Goal: Information Seeking & Learning: Learn about a topic

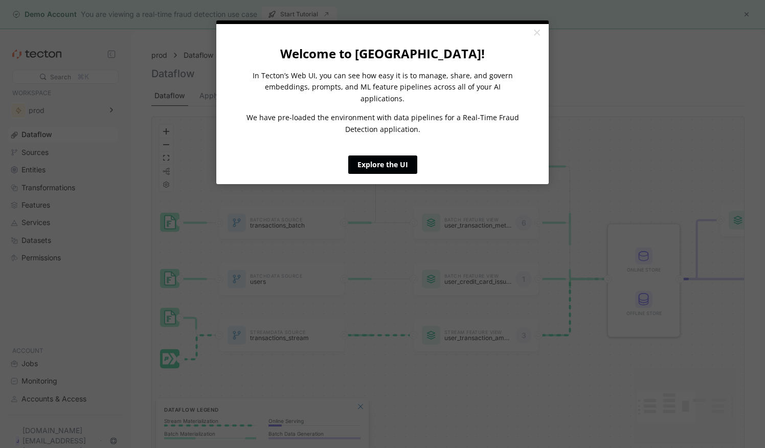
click at [390, 155] on link "Explore the UI" at bounding box center [382, 164] width 69 height 18
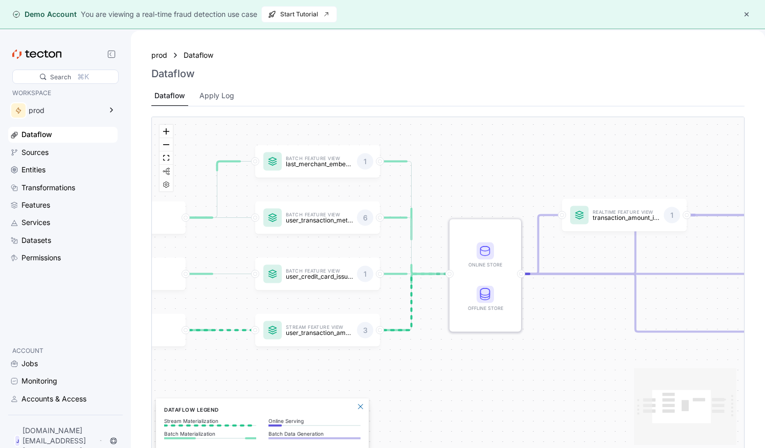
drag, startPoint x: 613, startPoint y: 148, endPoint x: 447, endPoint y: 143, distance: 166.3
click at [447, 143] on div "Batch Data Source transactions_batch Stream Data Source transactions_stream Bat…" at bounding box center [448, 284] width 592 height 335
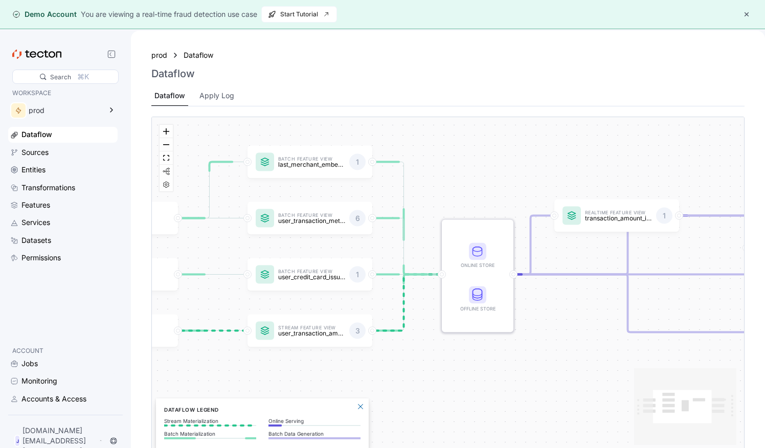
drag, startPoint x: 520, startPoint y: 217, endPoint x: 386, endPoint y: 196, distance: 135.6
click at [386, 196] on div "Batch Data Source transactions_batch Stream Data Source transactions_stream Bat…" at bounding box center [448, 284] width 592 height 335
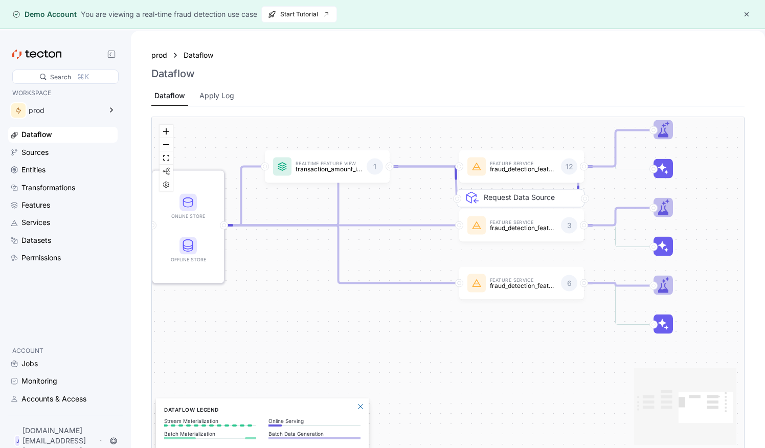
drag, startPoint x: 464, startPoint y: 282, endPoint x: 304, endPoint y: 254, distance: 162.5
click at [304, 254] on div "Batch Data Source transactions_batch Stream Data Source transactions_stream Bat…" at bounding box center [448, 284] width 592 height 335
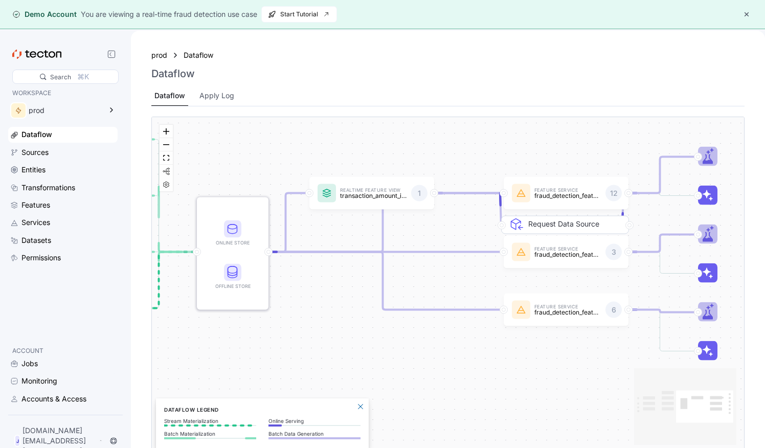
drag, startPoint x: 410, startPoint y: 304, endPoint x: 459, endPoint y: 331, distance: 55.8
click at [459, 331] on div "Batch Data Source transactions_batch Stream Data Source transactions_stream Bat…" at bounding box center [448, 284] width 592 height 335
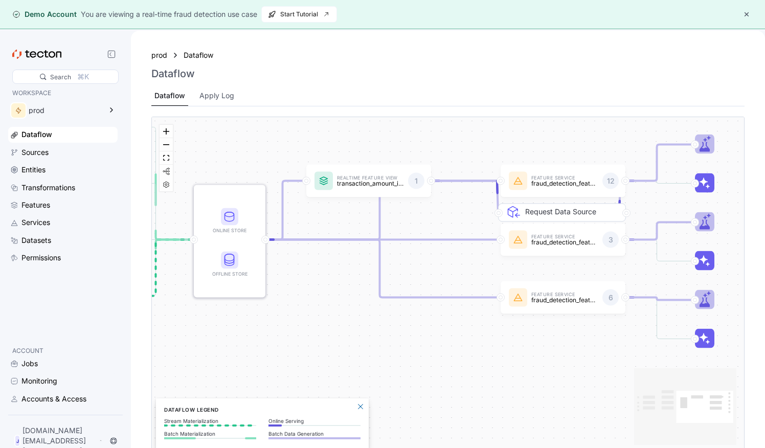
drag, startPoint x: 459, startPoint y: 331, endPoint x: 456, endPoint y: 319, distance: 12.2
click at [456, 319] on div "Batch Data Source transactions_batch Stream Data Source transactions_stream Bat…" at bounding box center [448, 284] width 592 height 335
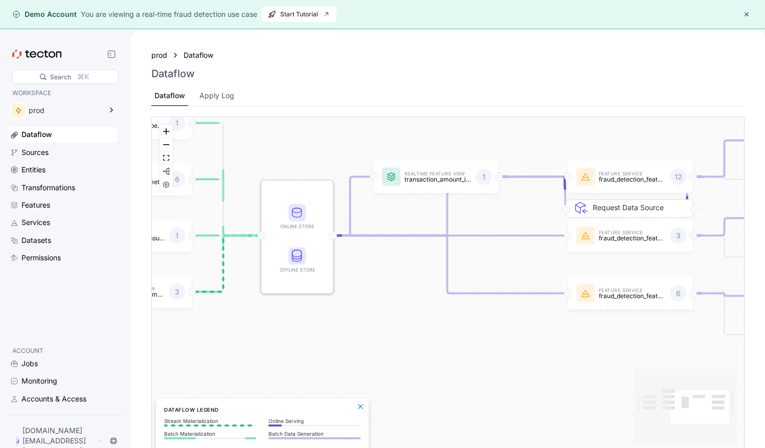
drag, startPoint x: 283, startPoint y: 289, endPoint x: 418, endPoint y: 264, distance: 137.8
click at [418, 266] on div "Batch Data Source transactions_batch Stream Data Source transactions_stream Bat…" at bounding box center [448, 284] width 592 height 335
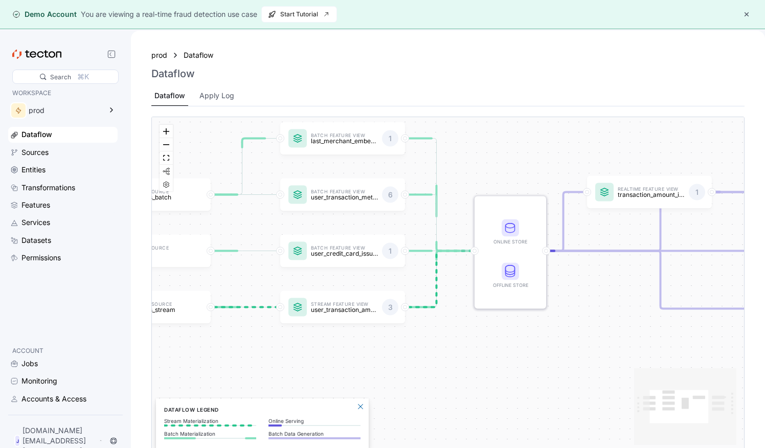
drag, startPoint x: 306, startPoint y: 302, endPoint x: 454, endPoint y: 337, distance: 151.5
click at [454, 337] on div "Batch Data Source transactions_batch Stream Data Source transactions_stream Bat…" at bounding box center [448, 284] width 592 height 335
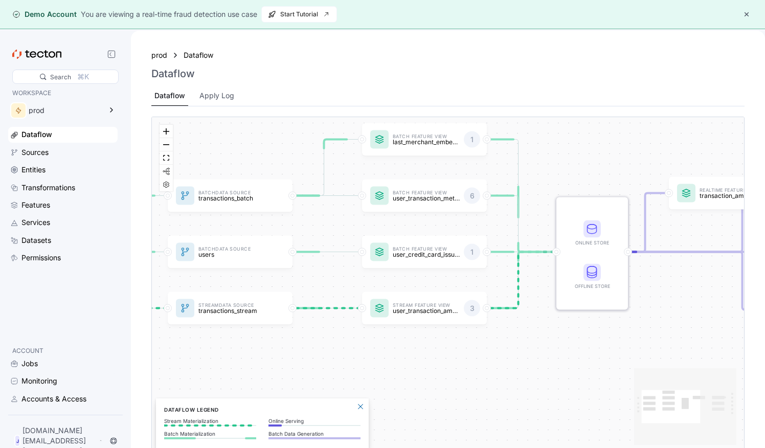
drag, startPoint x: 394, startPoint y: 228, endPoint x: 505, endPoint y: 229, distance: 110.5
click at [505, 229] on div "Batch Data Source transactions_batch Stream Data Source transactions_stream Bat…" at bounding box center [448, 284] width 592 height 335
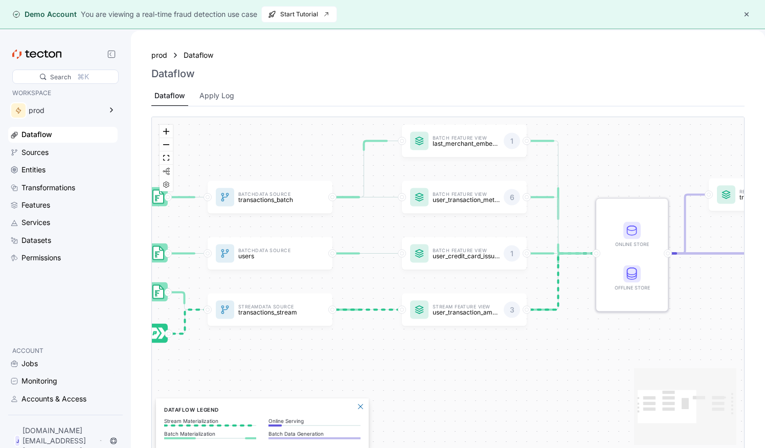
drag, startPoint x: 394, startPoint y: 227, endPoint x: 411, endPoint y: 227, distance: 16.9
click at [411, 227] on div "Batch Data Source transactions_batch Stream Data Source transactions_stream Bat…" at bounding box center [448, 284] width 592 height 335
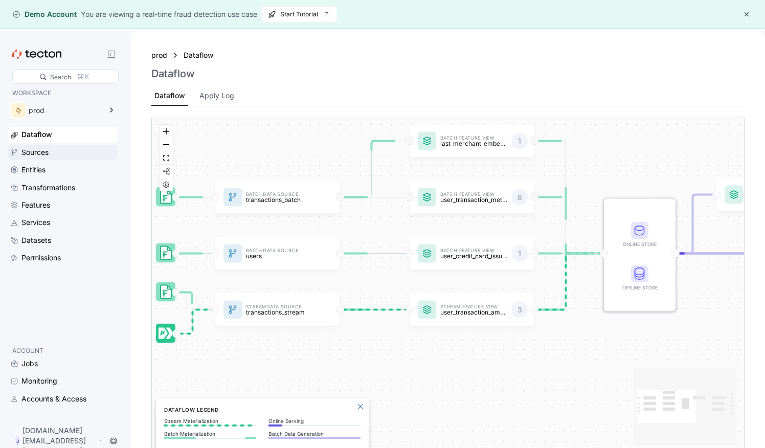
click at [105, 153] on div "Sources" at bounding box center [68, 152] width 94 height 11
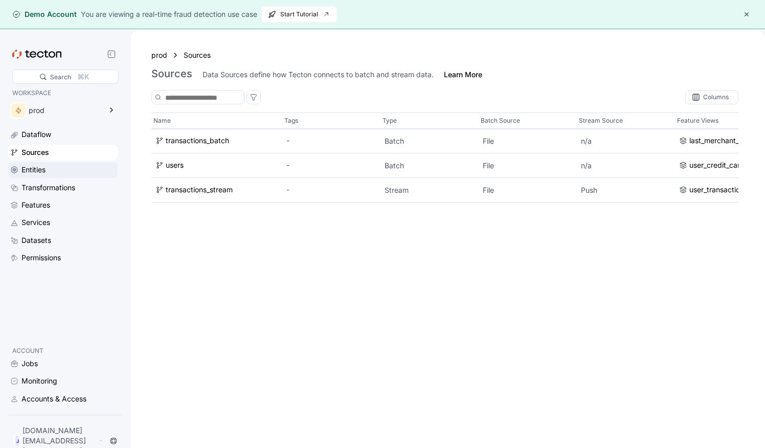
click at [100, 165] on div "Entities" at bounding box center [68, 169] width 94 height 11
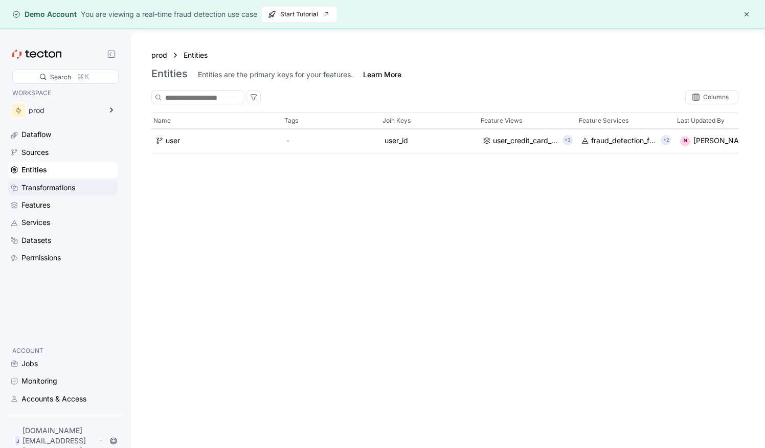
click at [99, 184] on div "Transformations" at bounding box center [68, 187] width 94 height 11
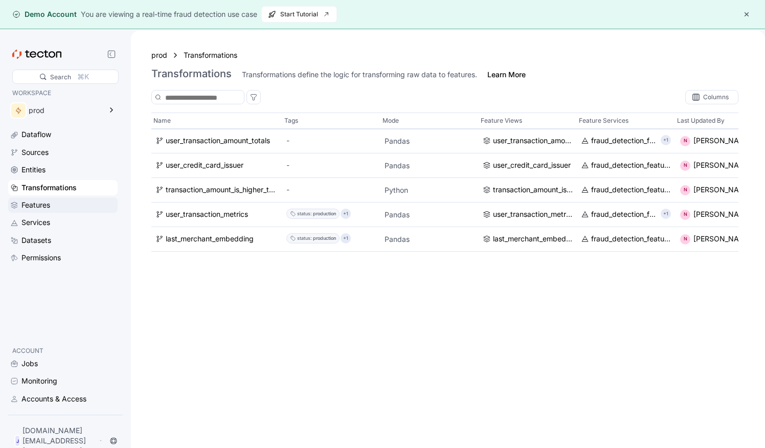
click at [56, 201] on div "Features" at bounding box center [68, 204] width 94 height 11
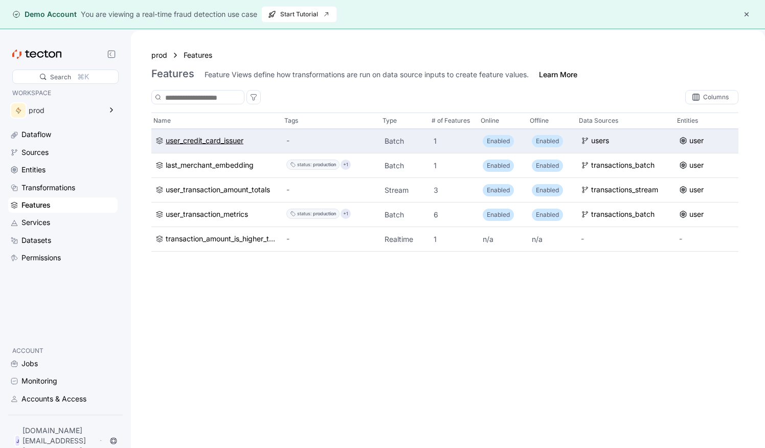
click at [200, 147] on div "user_credit_card_issuer" at bounding box center [205, 141] width 78 height 11
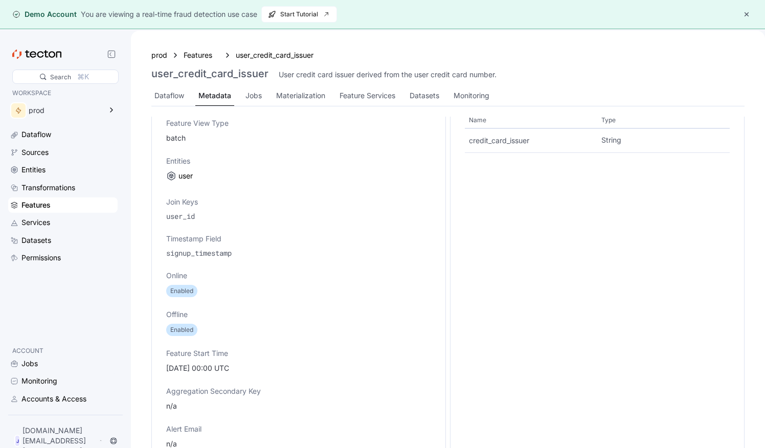
scroll to position [366, 0]
click at [61, 209] on div "Features" at bounding box center [68, 204] width 94 height 11
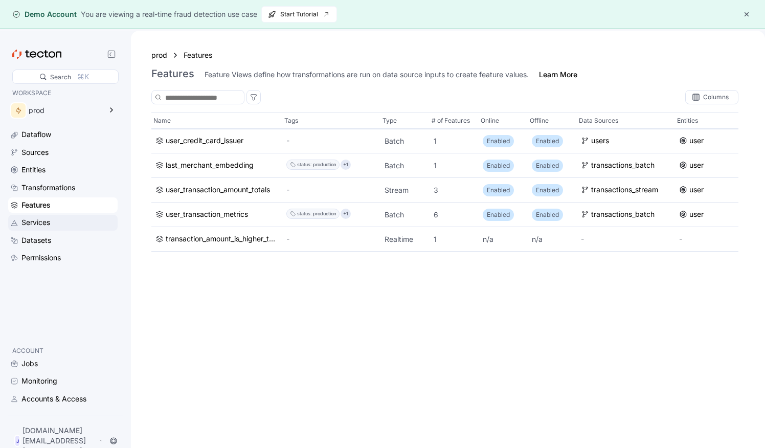
click at [59, 215] on div "Services" at bounding box center [62, 222] width 109 height 15
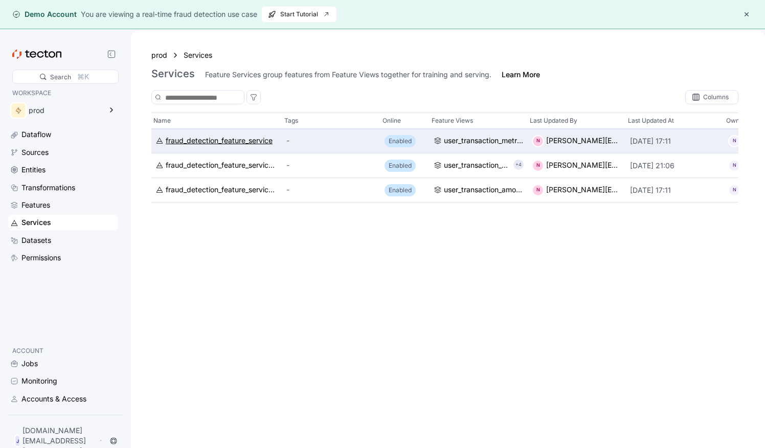
click at [254, 140] on div "fraud_detection_feature_service" at bounding box center [219, 141] width 107 height 11
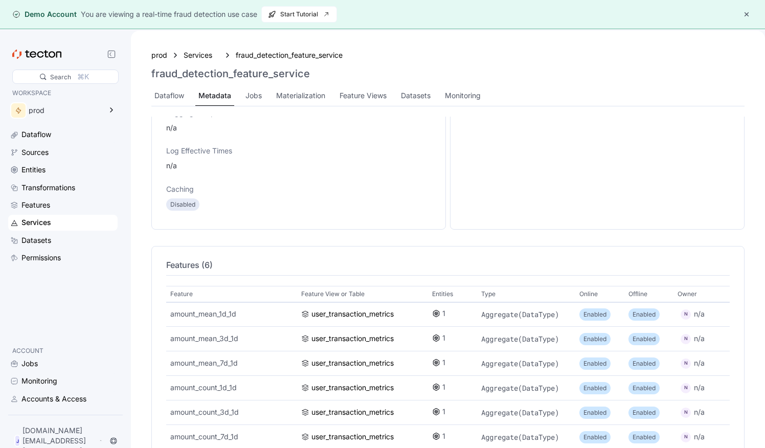
scroll to position [606, 0]
click at [82, 126] on div "prod" at bounding box center [62, 112] width 109 height 29
click at [83, 106] on div "prod" at bounding box center [55, 110] width 95 height 20
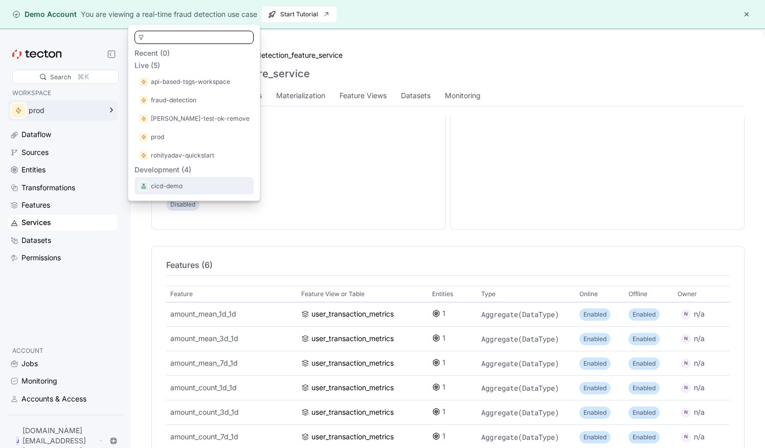
click at [162, 187] on p "cicd-demo" at bounding box center [167, 186] width 32 height 10
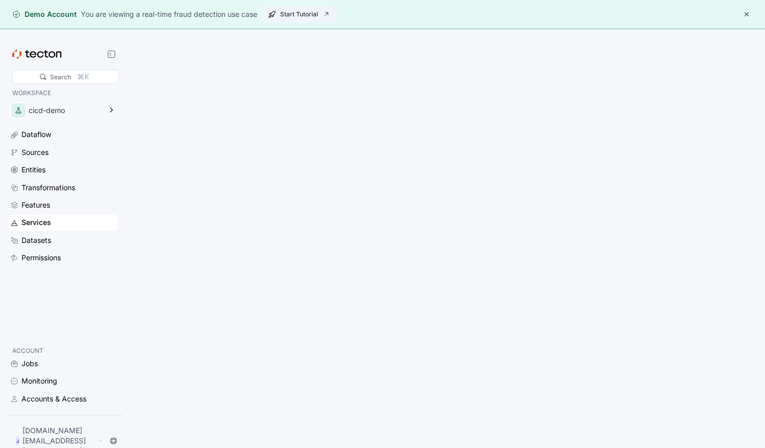
click at [293, 14] on span "Start Tutorial" at bounding box center [299, 14] width 62 height 15
click at [380, 100] on div at bounding box center [448, 255] width 634 height 448
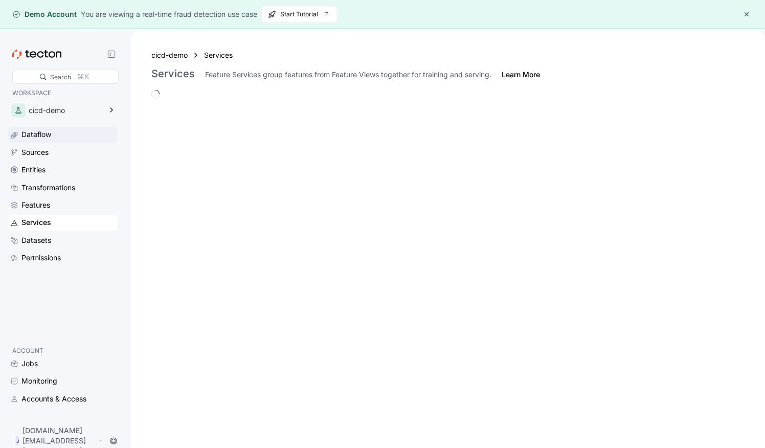
click at [71, 128] on div "Dataflow" at bounding box center [62, 134] width 109 height 15
